Goal: Task Accomplishment & Management: Use online tool/utility

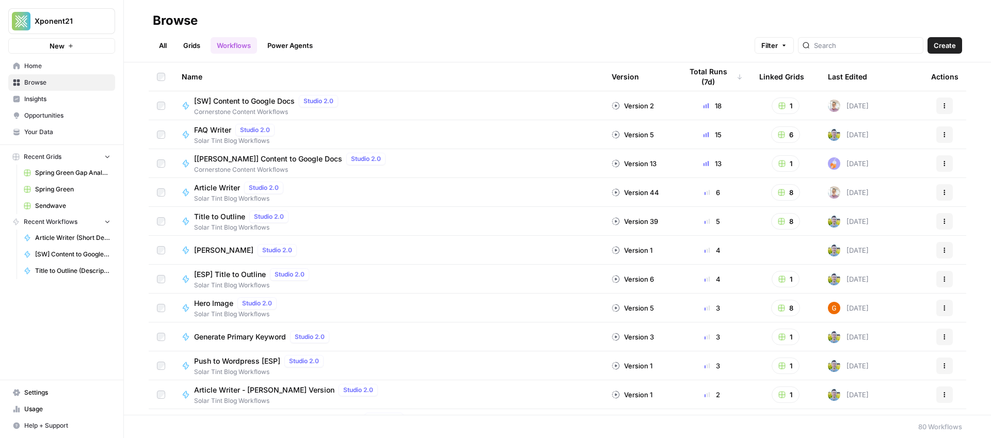
click at [238, 247] on span "[PERSON_NAME]" at bounding box center [223, 250] width 59 height 10
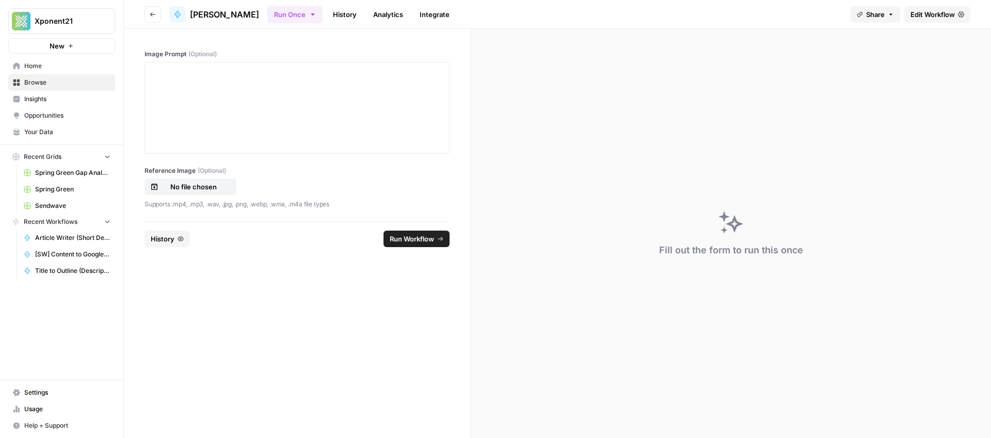
click at [930, 12] on span "Edit Workflow" at bounding box center [932, 14] width 44 height 10
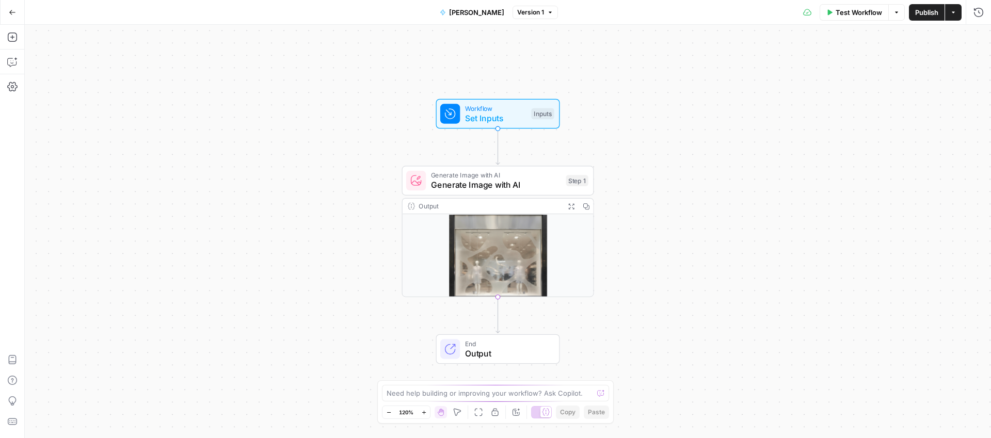
click at [19, 13] on button "Go Back" at bounding box center [12, 12] width 19 height 19
